Goal: Task Accomplishment & Management: Use online tool/utility

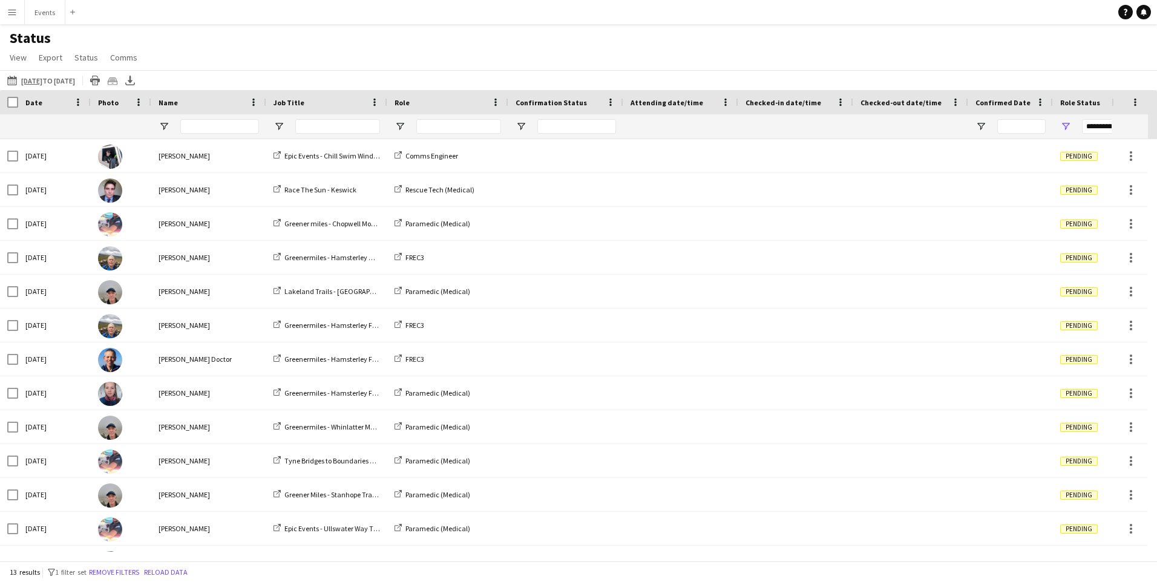
scroll to position [28, 0]
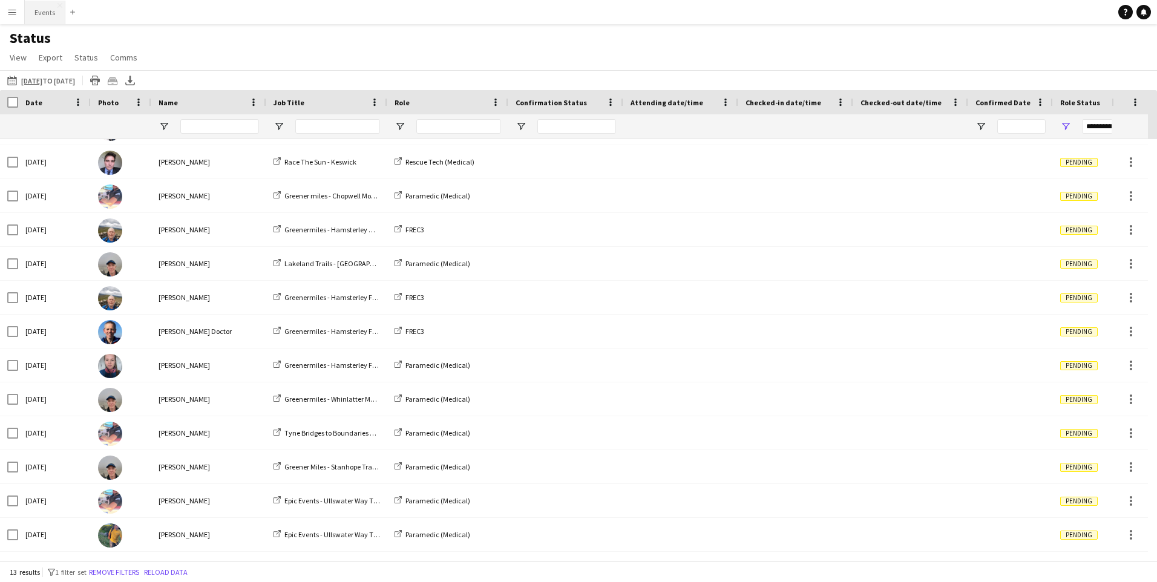
click at [36, 9] on button "Events Close" at bounding box center [45, 13] width 41 height 24
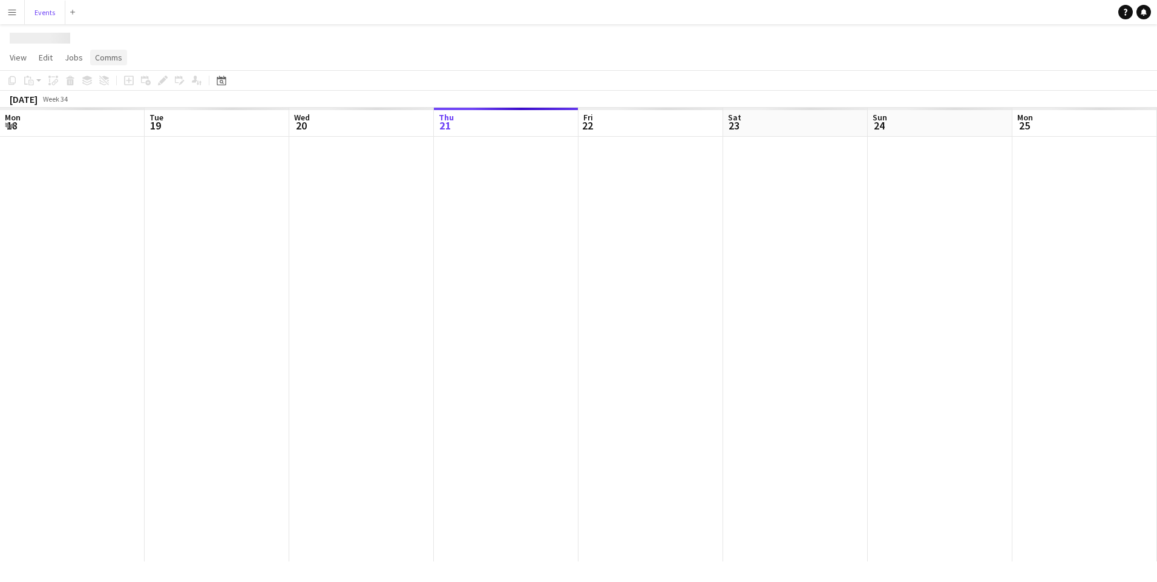
scroll to position [0, 289]
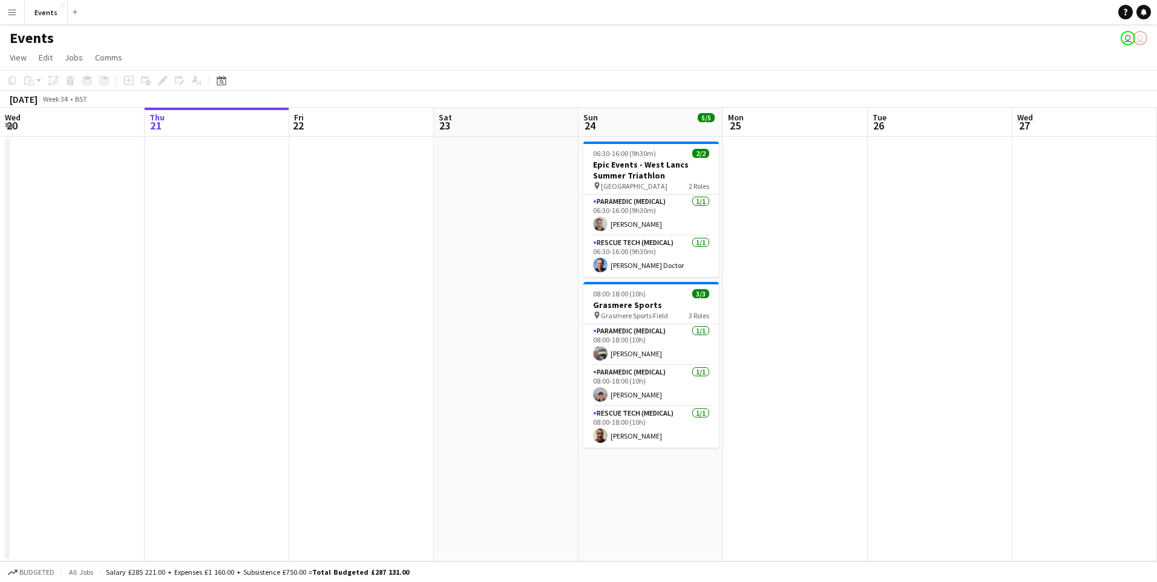
drag, startPoint x: 214, startPoint y: 73, endPoint x: 220, endPoint y: 73, distance: 6.7
click at [217, 73] on app-toolbar "Copy Paste Paste Ctrl+V Paste with crew Ctrl+Shift+V Paste linked Job Delete Gr…" at bounding box center [578, 80] width 1157 height 21
click at [222, 74] on div "Date picker" at bounding box center [221, 80] width 15 height 15
click at [320, 118] on span "Next month" at bounding box center [320, 122] width 24 height 24
click at [272, 232] on span "25" at bounding box center [272, 232] width 15 height 15
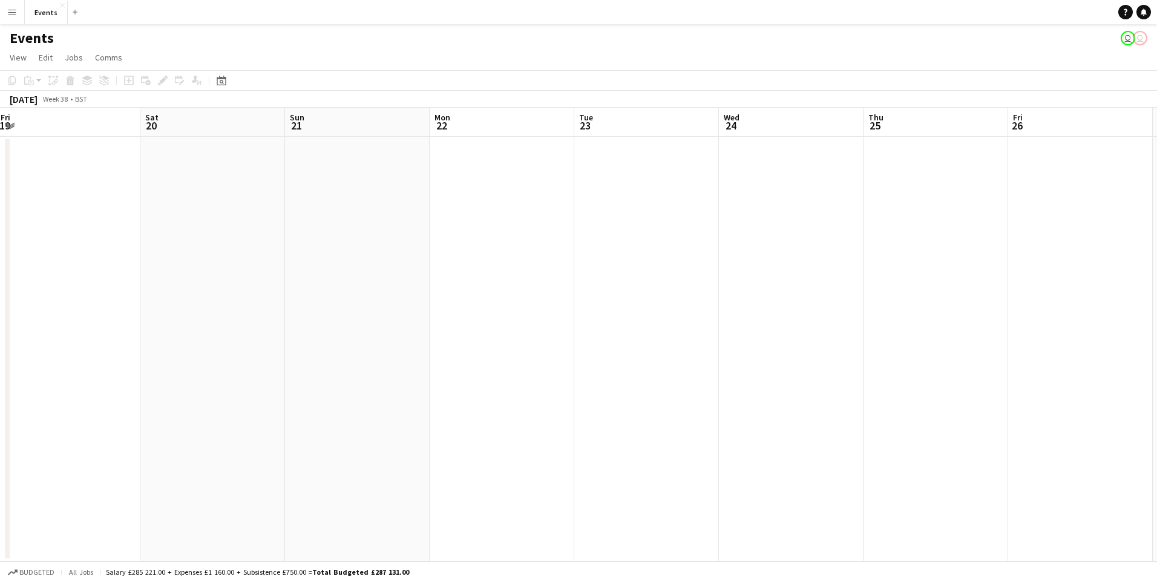
drag, startPoint x: 50, startPoint y: 283, endPoint x: 605, endPoint y: 304, distance: 555.5
click at [605, 304] on app-calendar-viewport "Wed 17 Thu 18 Fri 19 Sat 20 Sun 21 Mon 22 Tue 23 Wed 24 Thu 25 Fri 26 Sat 27 Su…" at bounding box center [578, 335] width 1157 height 454
drag, startPoint x: 410, startPoint y: 342, endPoint x: 12, endPoint y: 357, distance: 399.2
click at [1, 358] on app-calendar-viewport "Wed 17 Thu 18 Fri 19 Sat 20 Sun 21 Mon 22 Tue 23 Wed 24 Thu 25 Fri 26 Sat 27 Su…" at bounding box center [578, 335] width 1157 height 454
drag, startPoint x: 541, startPoint y: 443, endPoint x: 152, endPoint y: 430, distance: 389.4
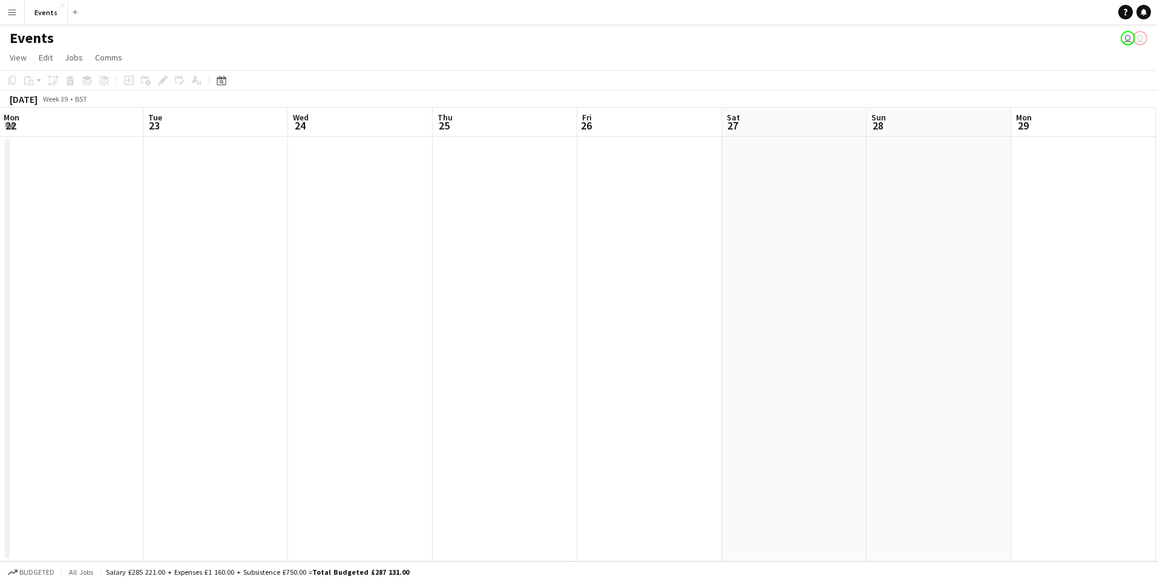
click at [151, 431] on app-calendar-viewport "Sat 20 Sun 21 Mon 22 Tue 23 Wed 24 Thu 25 Fri 26 Sat 27 Sun 28 Mon 29 Tue 30 We…" at bounding box center [578, 335] width 1157 height 454
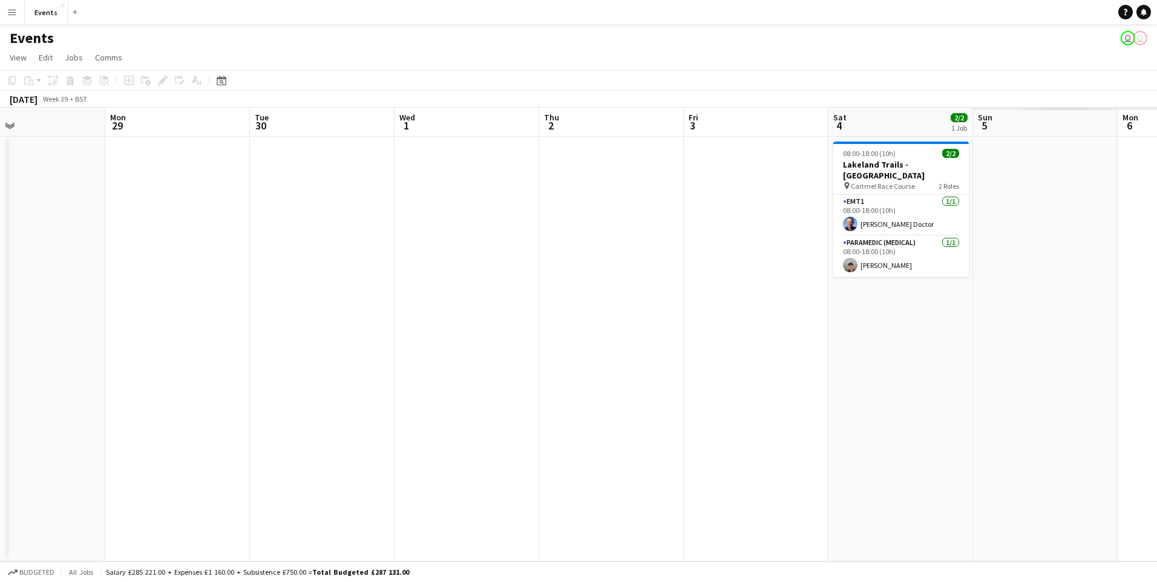
scroll to position [0, 407]
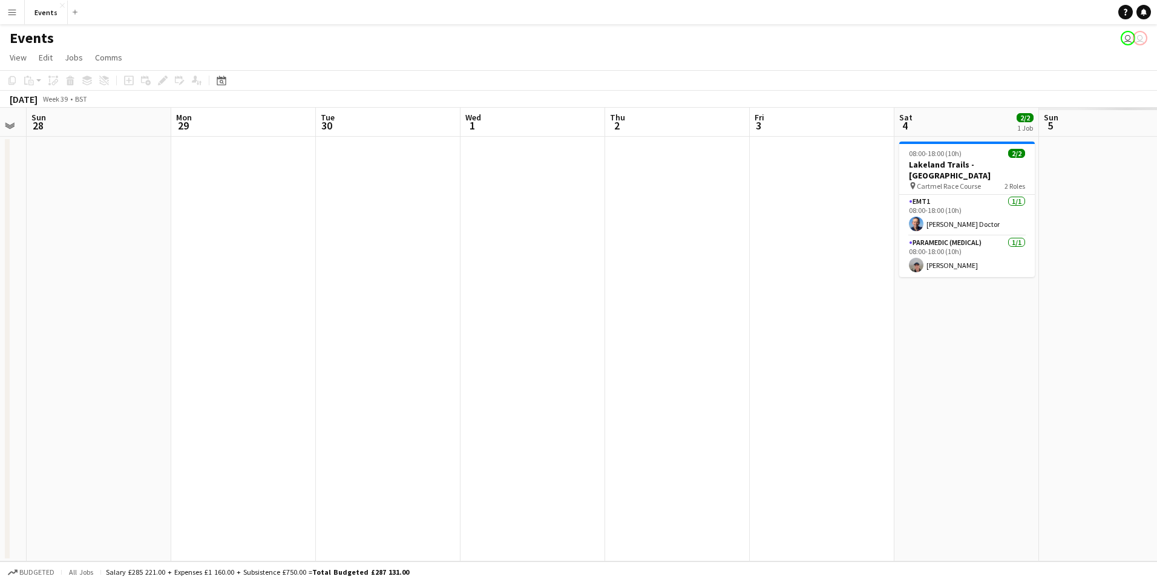
drag, startPoint x: 703, startPoint y: 447, endPoint x: 166, endPoint y: 441, distance: 537.6
click at [166, 441] on app-calendar-viewport "Thu 25 Fri 26 Sat 27 Sun 28 Mon 29 Tue 30 Wed 1 Thu 2 Fri 3 Sat 4 2/2 1 Job Sun…" at bounding box center [578, 335] width 1157 height 454
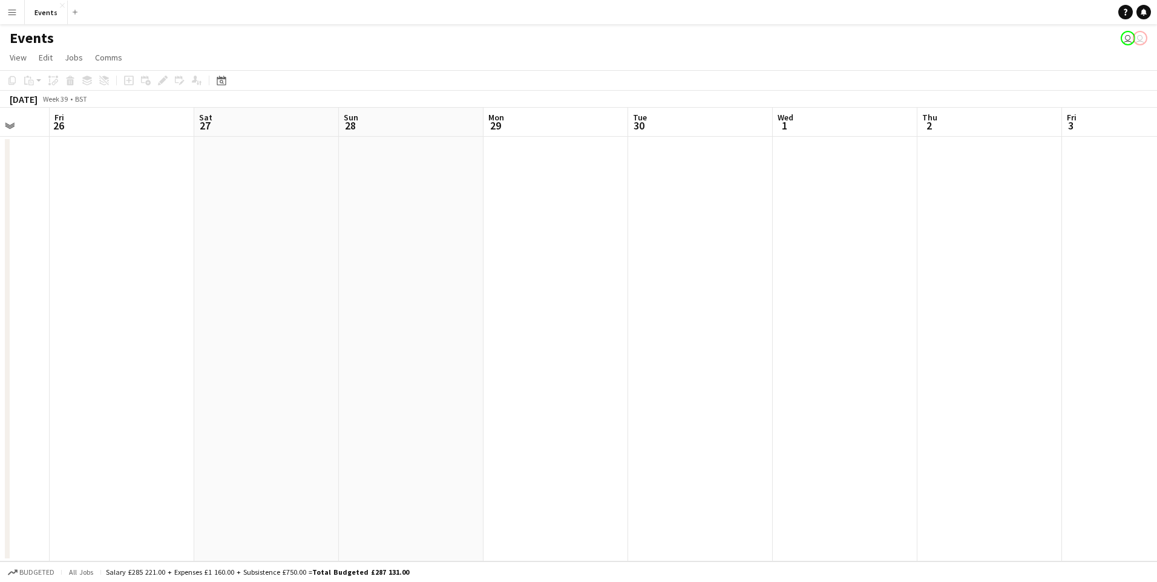
scroll to position [0, 354]
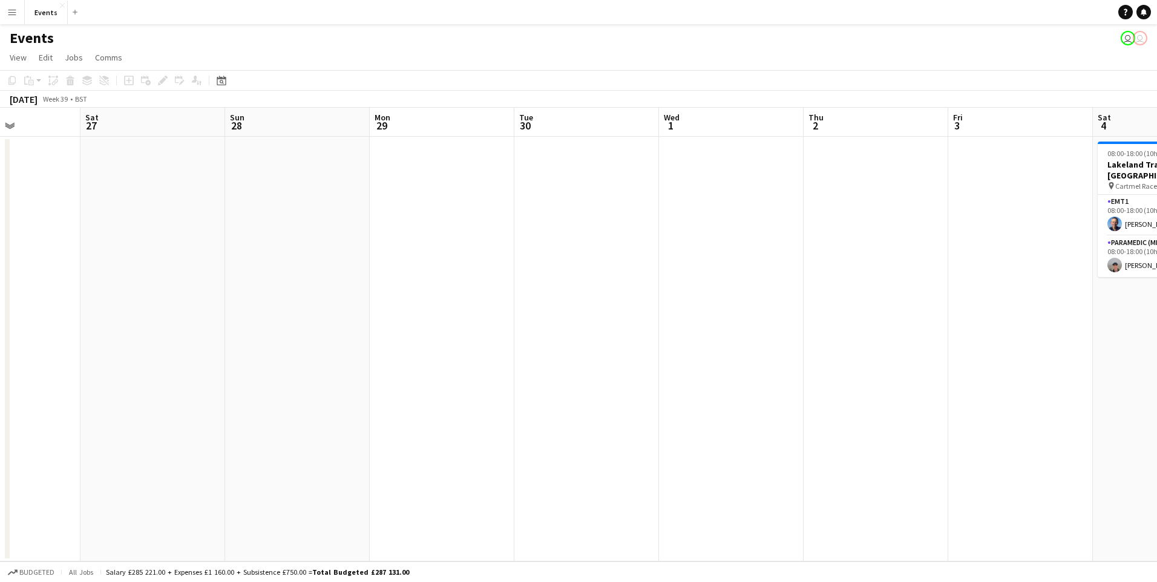
drag, startPoint x: 154, startPoint y: 438, endPoint x: 498, endPoint y: 461, distance: 344.0
click at [498, 461] on app-calendar-viewport "Wed 24 Thu 25 Fri 26 Sat 27 Sun 28 Mon 29 Tue 30 Wed 1 Thu 2 Fri 3 Sat 4 2/2 1 …" at bounding box center [578, 335] width 1157 height 454
